Goal: Find contact information: Find contact information

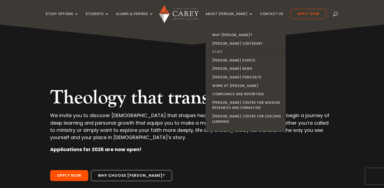
click at [229, 50] on link "Staff" at bounding box center [247, 52] width 80 height 9
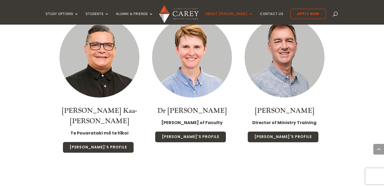
scroll to position [787, 0]
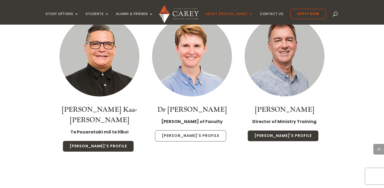
click at [189, 130] on link "[PERSON_NAME]'s Profile" at bounding box center [190, 135] width 71 height 11
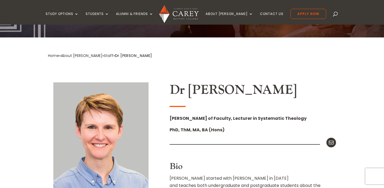
scroll to position [120, 0]
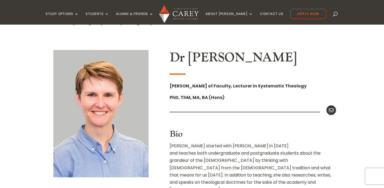
drag, startPoint x: 333, startPoint y: 110, endPoint x: 55, endPoint y: 1, distance: 298.0
